Goal: Task Accomplishment & Management: Use online tool/utility

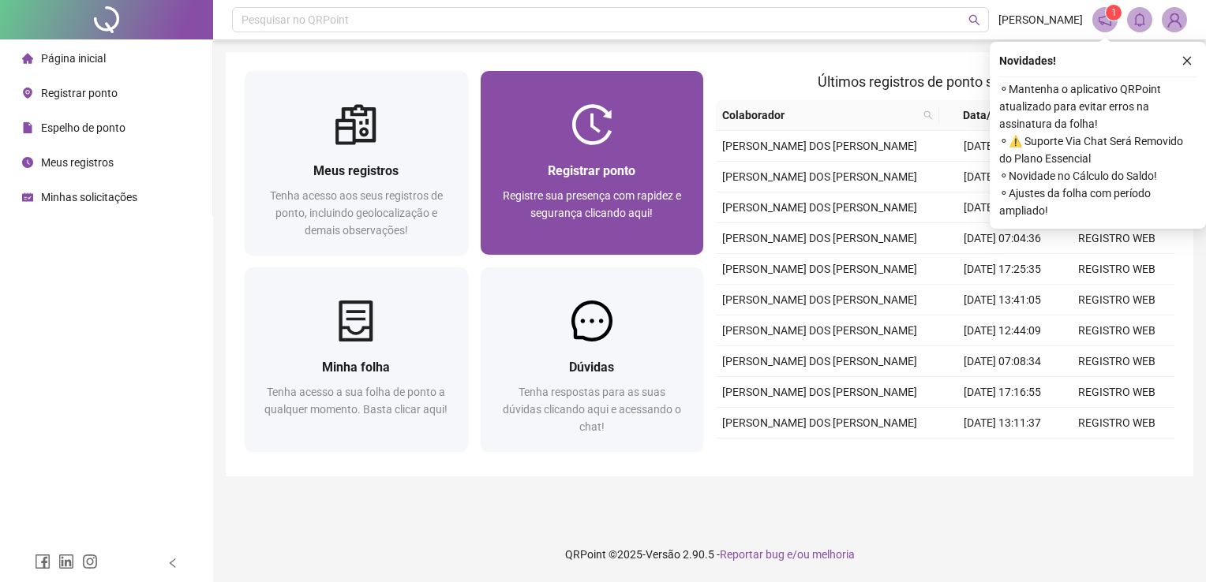
click at [584, 133] on img at bounding box center [591, 124] width 41 height 41
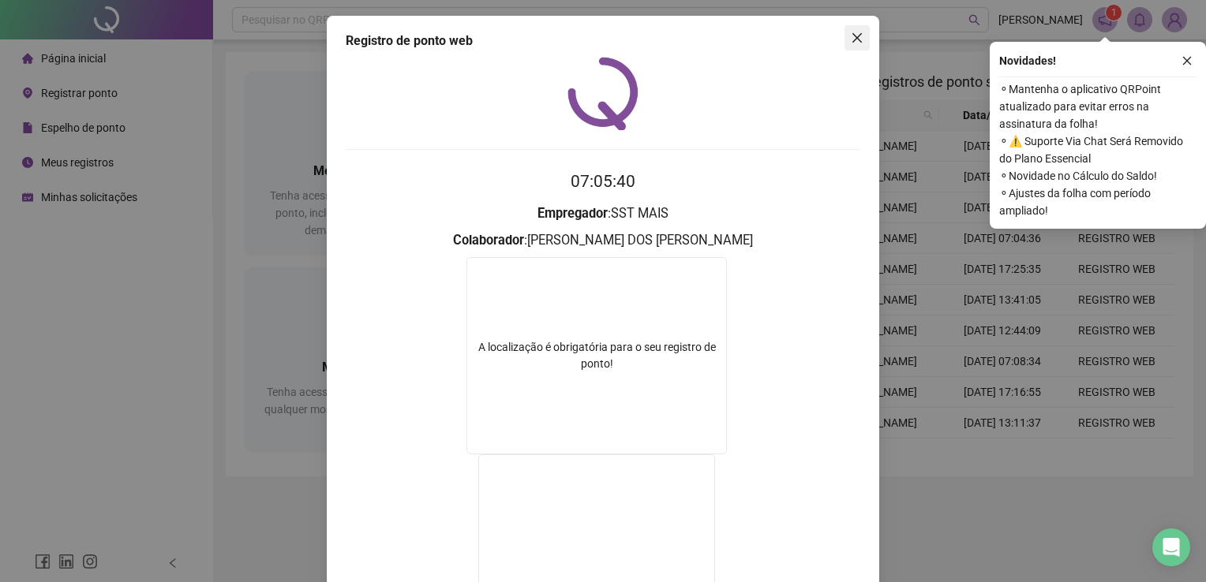
click at [852, 33] on icon "close" at bounding box center [857, 38] width 13 height 13
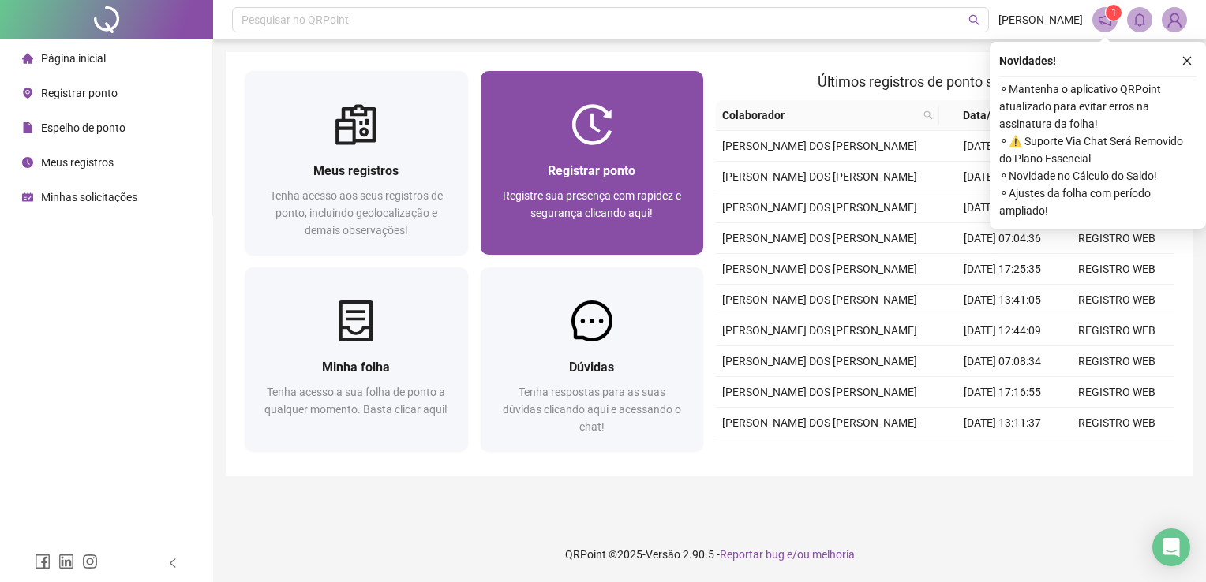
click at [586, 185] on div "Registrar ponto Registre sua presença com rapidez e segurança clicando aqui!" at bounding box center [591, 200] width 185 height 78
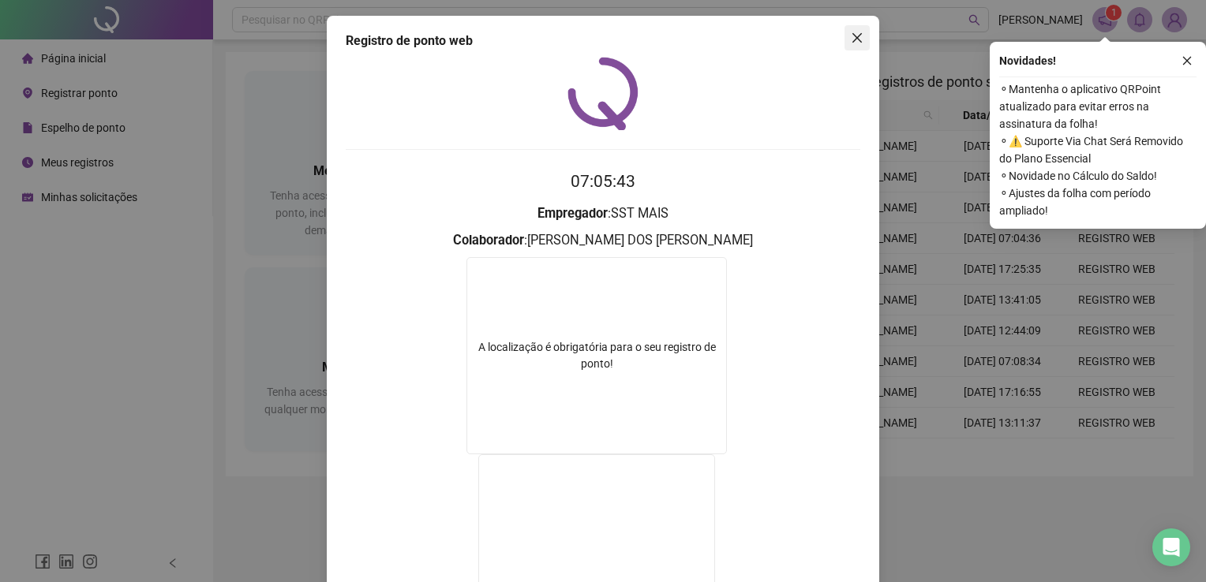
click at [851, 36] on icon "close" at bounding box center [857, 38] width 13 height 13
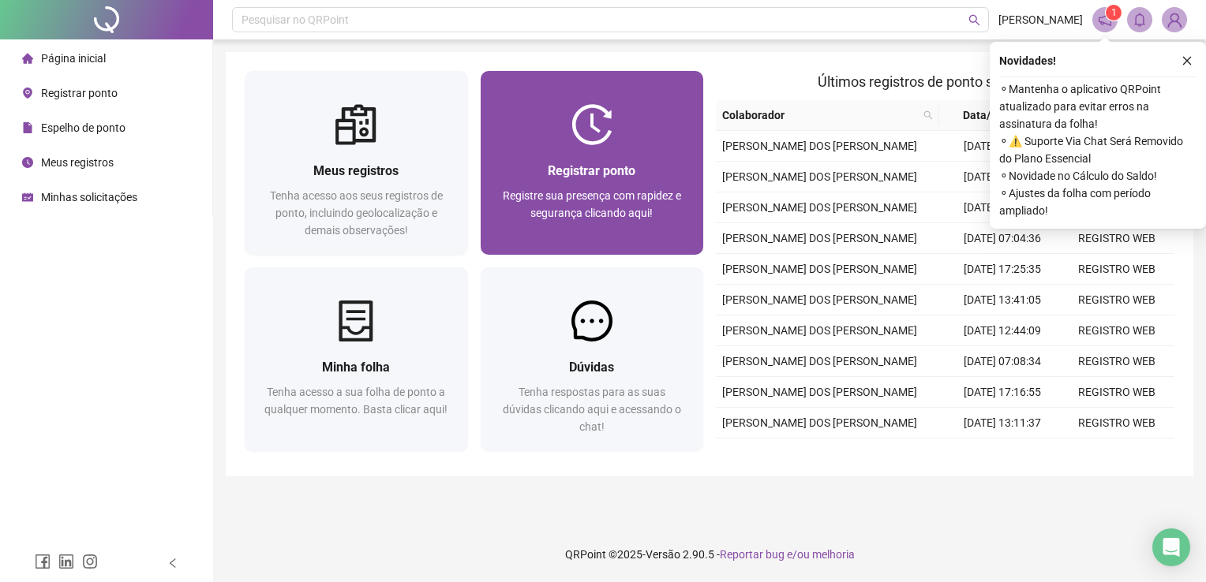
click at [638, 168] on div "Registrar ponto" at bounding box center [591, 171] width 185 height 20
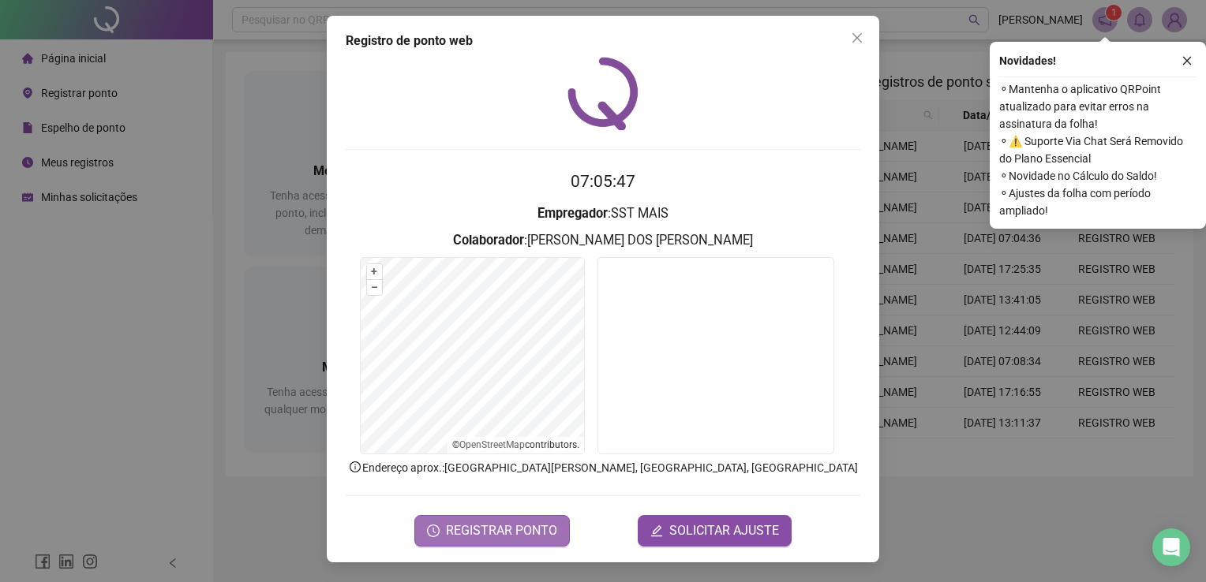
click at [536, 542] on button "REGISTRAR PONTO" at bounding box center [491, 531] width 155 height 32
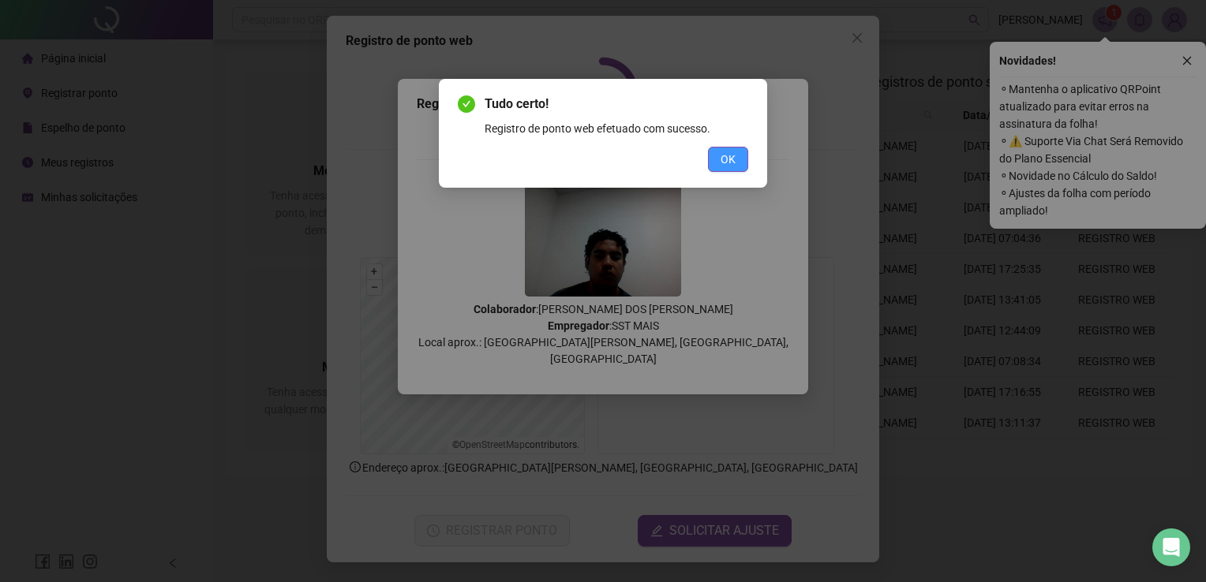
click at [742, 156] on button "OK" at bounding box center [728, 159] width 40 height 25
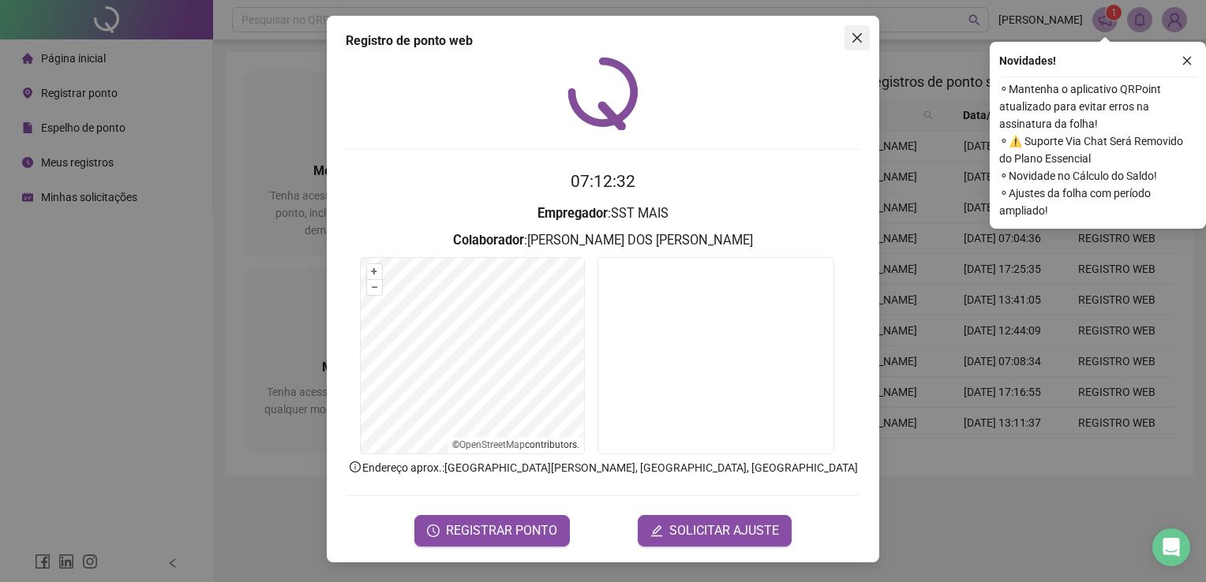
click at [849, 27] on button "Close" at bounding box center [856, 37] width 25 height 25
